Goal: Task Accomplishment & Management: Manage account settings

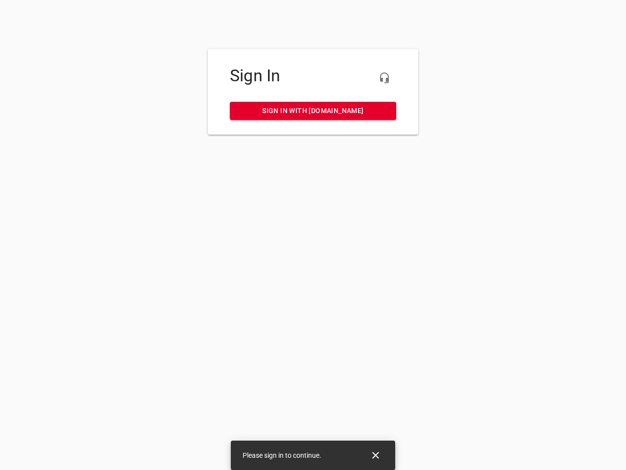
click at [384, 78] on icon "button" at bounding box center [385, 78] width 12 height 12
click at [376, 455] on icon "Close" at bounding box center [375, 454] width 7 height 7
click at [384, 78] on icon "button" at bounding box center [385, 78] width 12 height 12
click at [376, 455] on icon "Close" at bounding box center [375, 454] width 7 height 7
